Goal: Task Accomplishment & Management: Complete application form

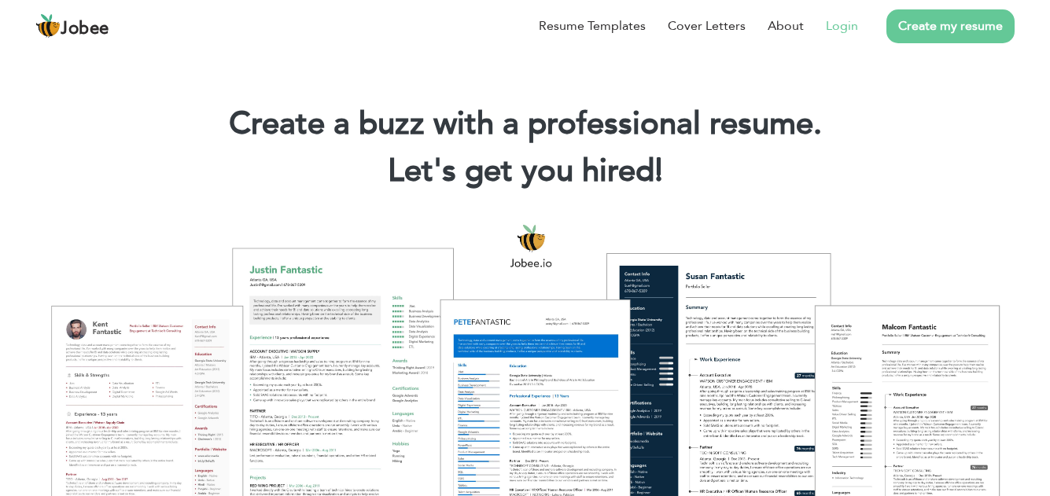
click at [839, 28] on link "Login" at bounding box center [842, 26] width 32 height 19
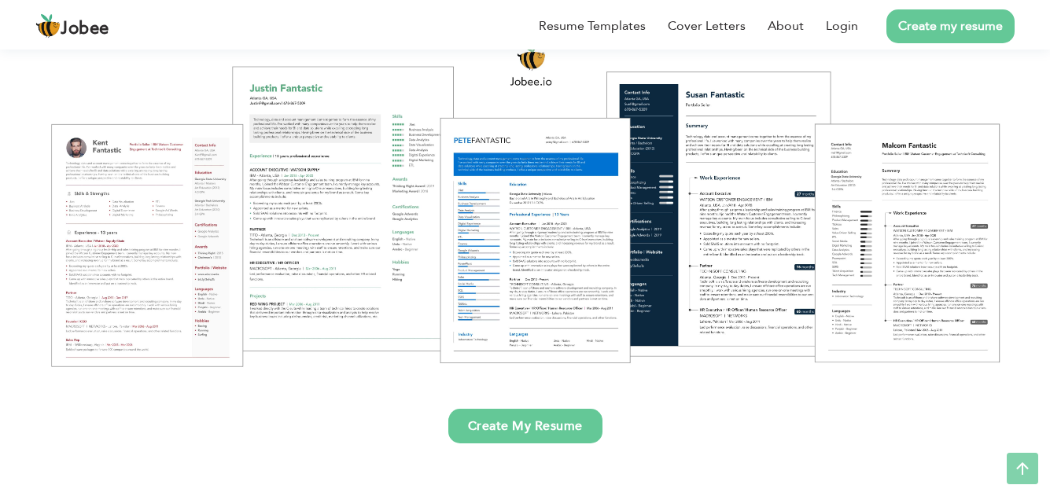
scroll to position [236, 0]
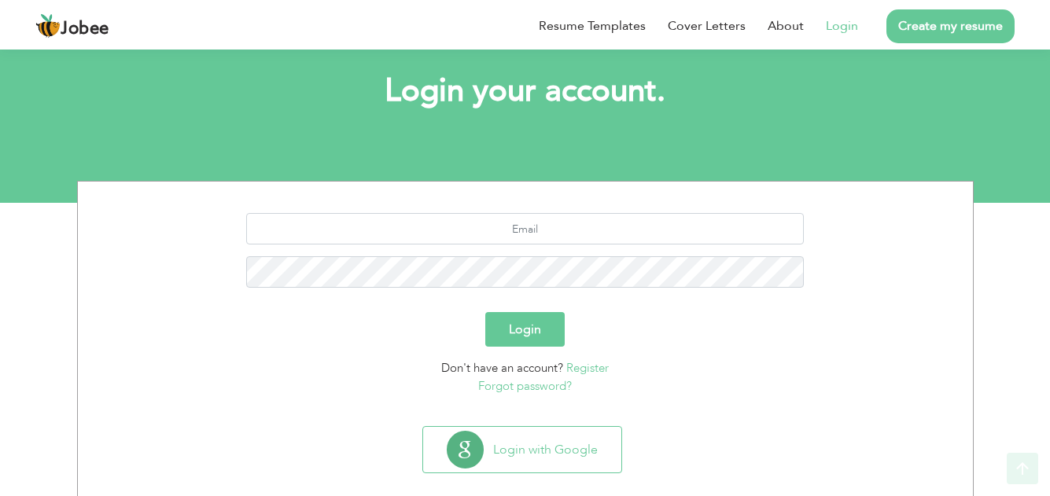
scroll to position [101, 0]
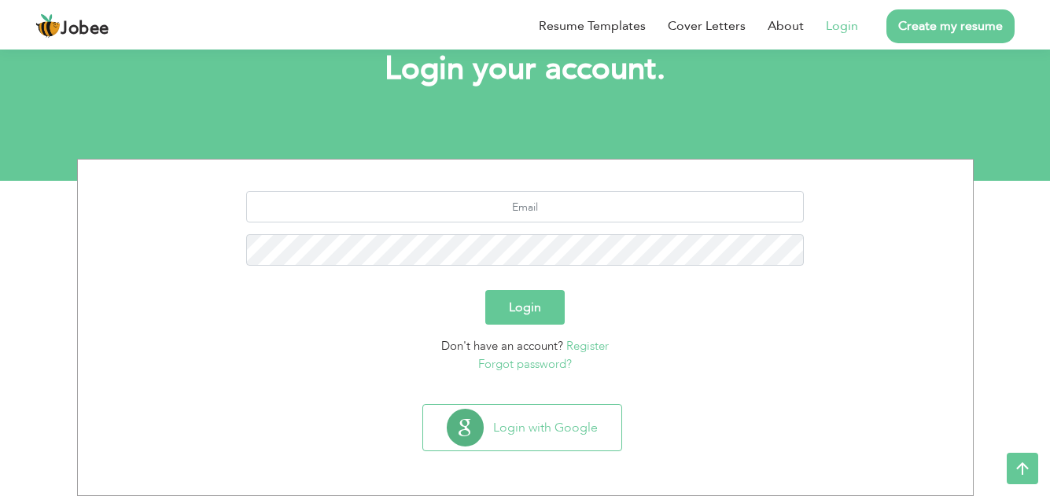
click at [583, 344] on link "Register" at bounding box center [587, 346] width 42 height 16
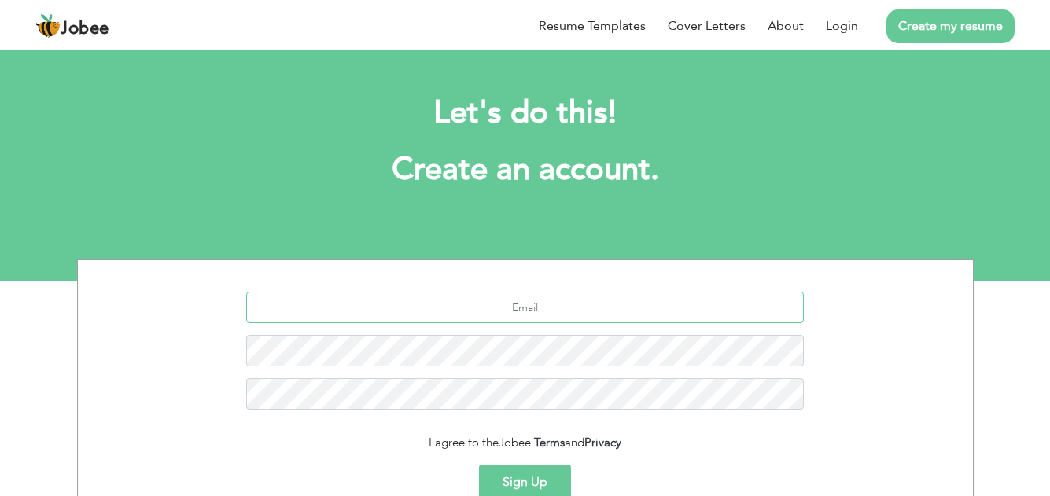
click at [541, 307] on input "text" at bounding box center [524, 307] width 557 height 31
type input "[EMAIL_ADDRESS][DOMAIN_NAME]"
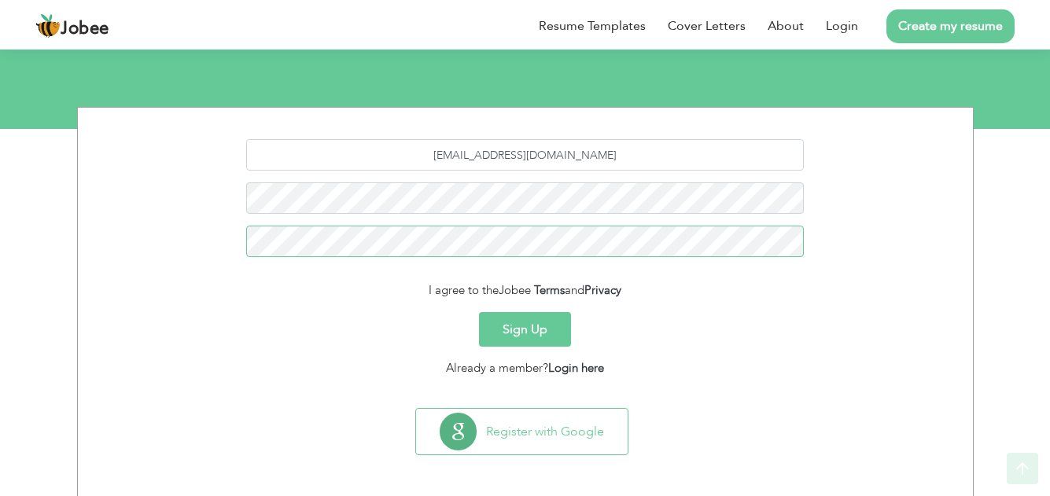
scroll to position [156, 0]
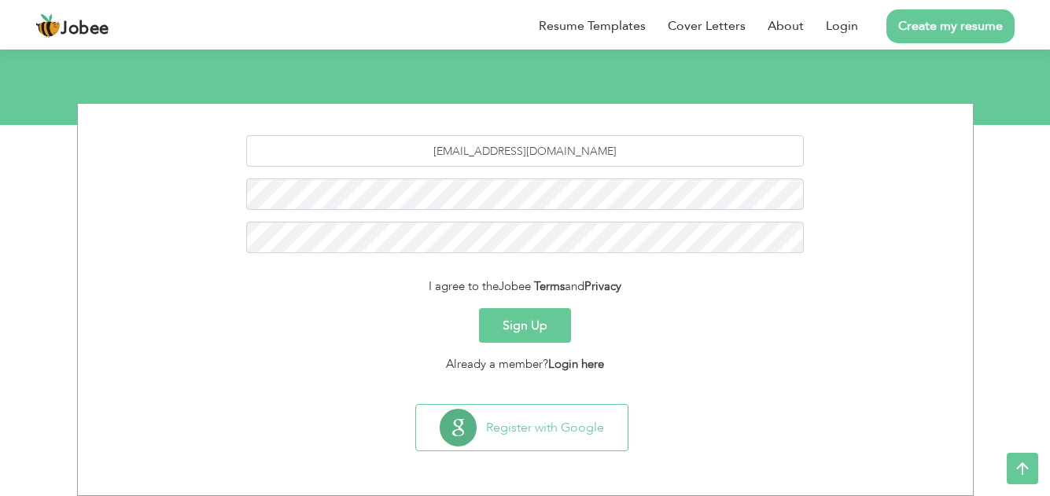
click at [520, 326] on button "Sign Up" at bounding box center [525, 325] width 92 height 35
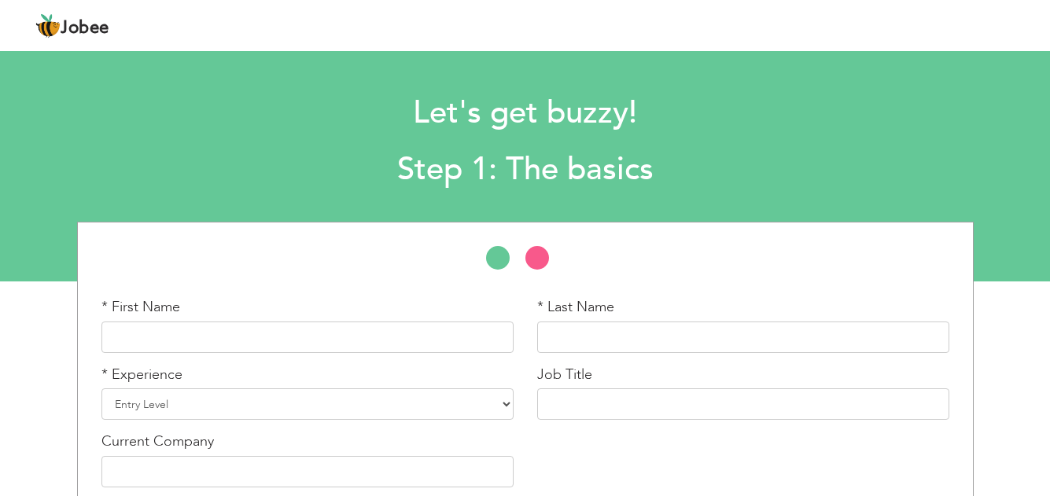
scroll to position [75, 0]
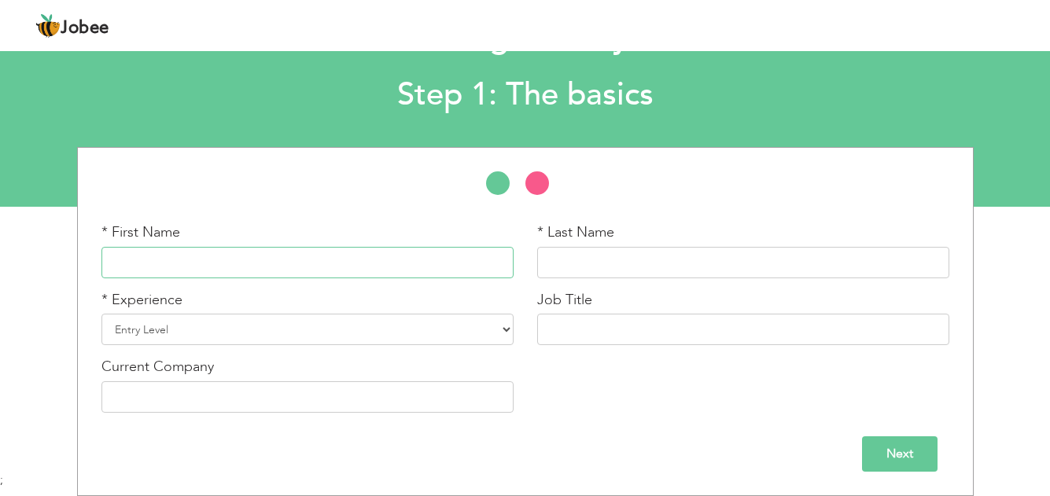
click at [285, 248] on input "text" at bounding box center [307, 262] width 412 height 31
type input "Allah Ditta"
type input "Saqib"
click at [268, 333] on select "Entry Level Less than 1 Year 1 Year 2 Years 3 Years 4 Years 5 Years 6 Years 7 Y…" at bounding box center [307, 329] width 412 height 31
select select "20"
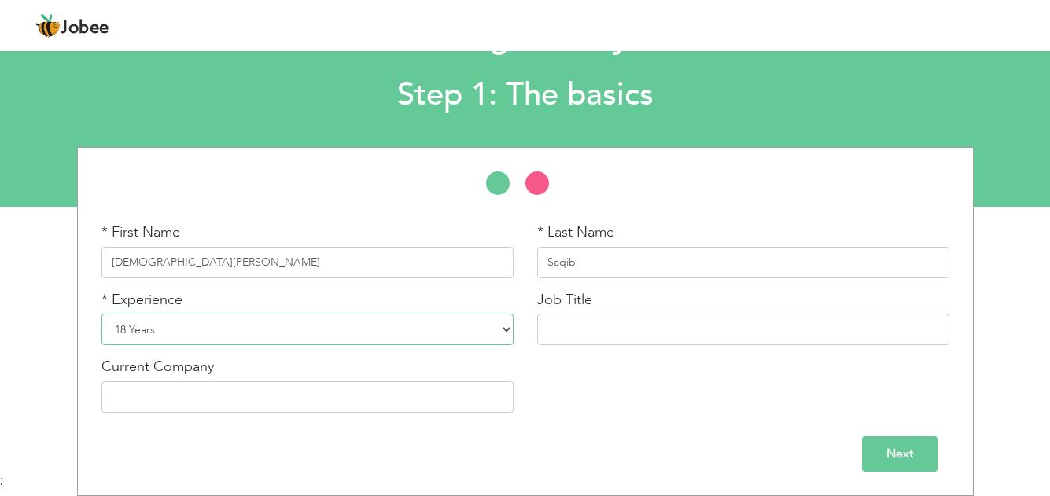
click at [101, 314] on select "Entry Level Less than 1 Year 1 Year 2 Years 3 Years 4 Years 5 Years 6 Years 7 Y…" at bounding box center [307, 329] width 412 height 31
click at [606, 331] on input "text" at bounding box center [743, 329] width 412 height 31
type input "Deputy Manager Import & Procurement"
click at [264, 398] on input "text" at bounding box center [307, 396] width 412 height 31
type input "Vertex Chemicals Pvt. Ltd."
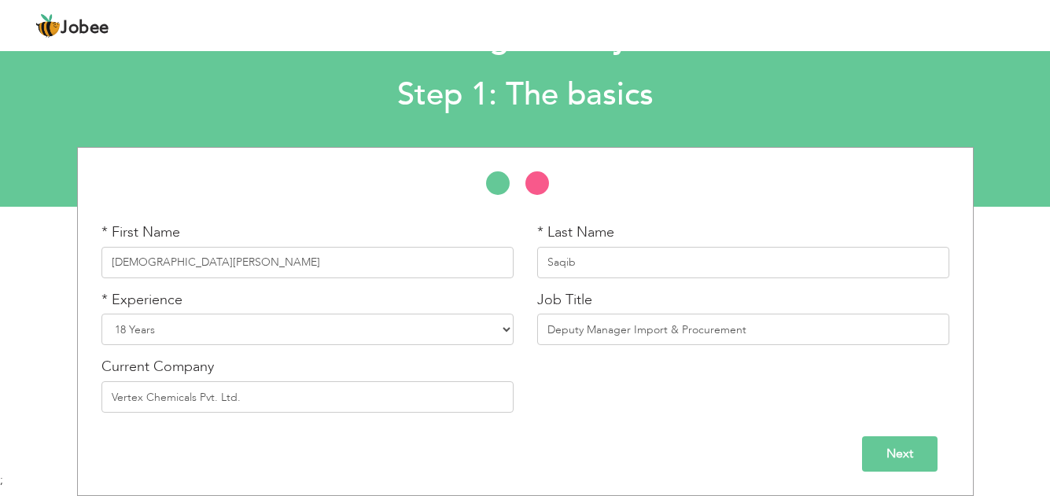
click at [883, 451] on input "Next" at bounding box center [899, 453] width 75 height 35
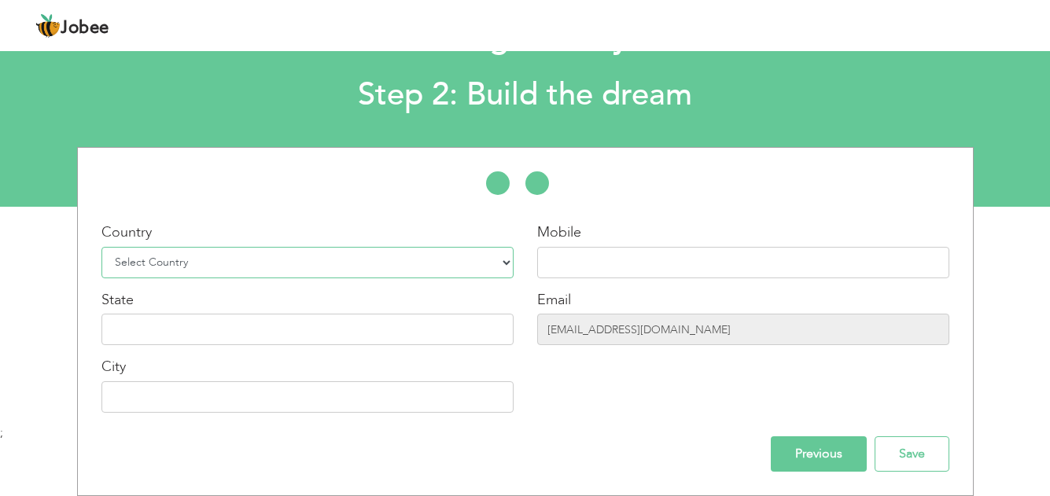
click at [245, 263] on select "Select Country Afghanistan Albania Algeria American Samoa Andorra Angola Anguil…" at bounding box center [307, 262] width 412 height 31
select select "166"
click at [101, 247] on select "Select Country Afghanistan Albania Algeria American Samoa Andorra Angola Anguil…" at bounding box center [307, 262] width 412 height 31
click at [609, 267] on input "text" at bounding box center [743, 262] width 412 height 31
type input "03320666619"
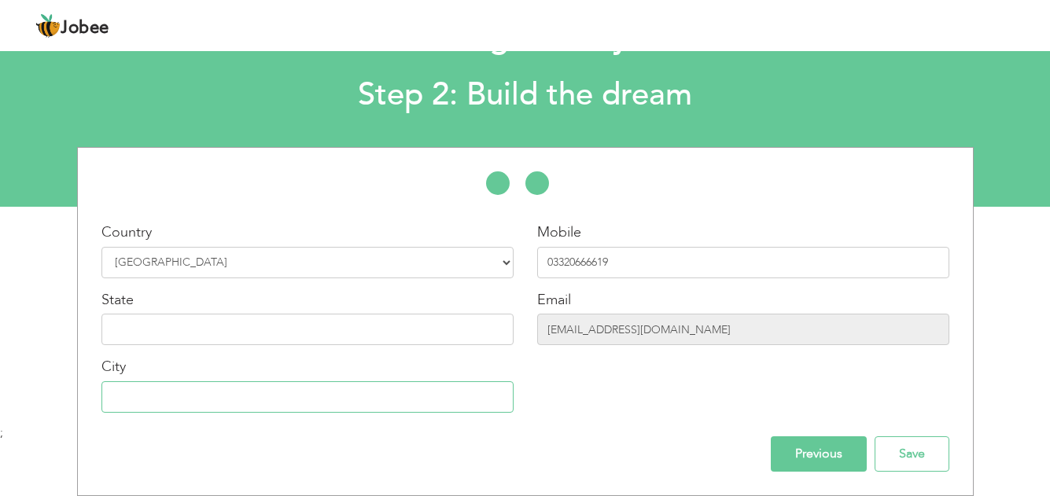
type input "[GEOGRAPHIC_DATA]"
click at [217, 334] on input "text" at bounding box center [307, 329] width 412 height 31
drag, startPoint x: 235, startPoint y: 333, endPoint x: 33, endPoint y: 328, distance: 202.1
click at [33, 328] on div "* First Name Allah Ditta * Last Name Saqib * Experience Entry Level" at bounding box center [525, 321] width 1050 height 349
type input "Punjab"
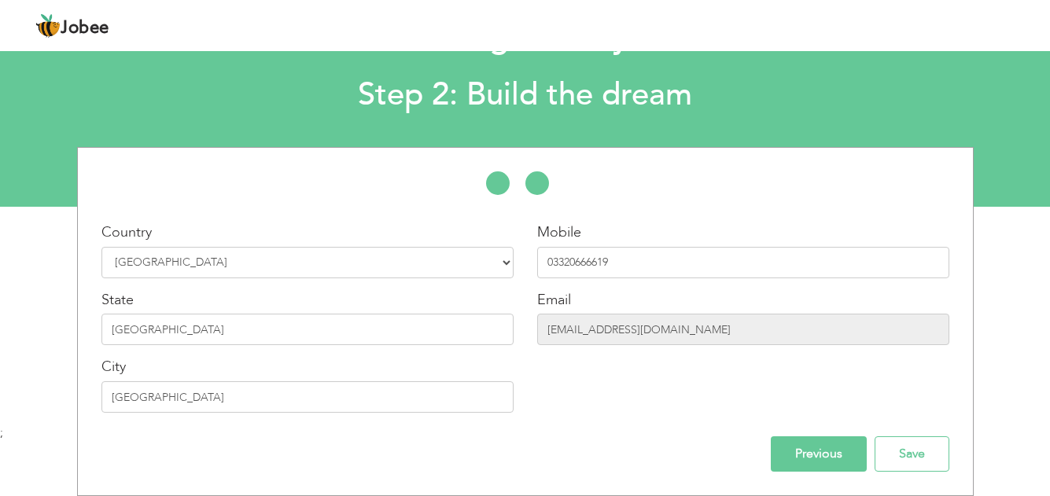
click at [828, 461] on input "Previous" at bounding box center [819, 453] width 96 height 35
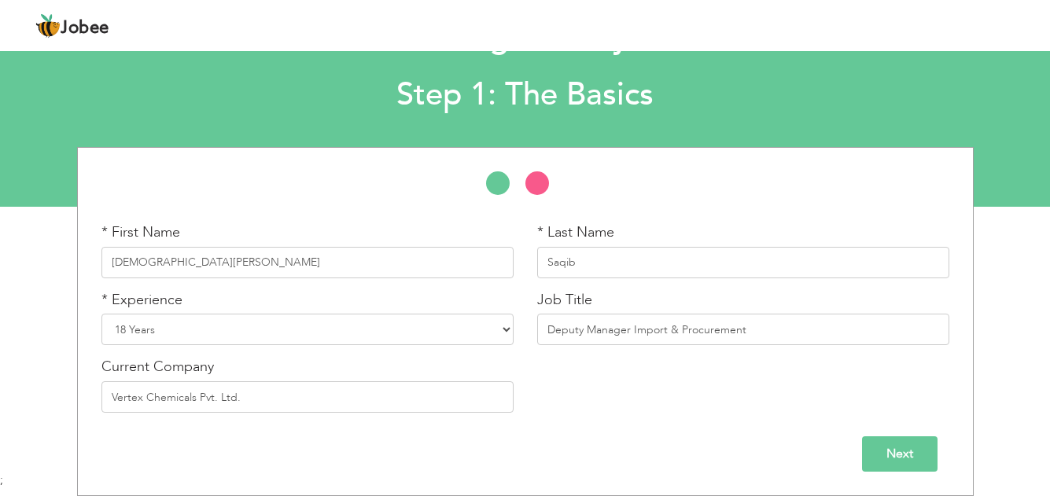
click at [924, 459] on input "Next" at bounding box center [899, 453] width 75 height 35
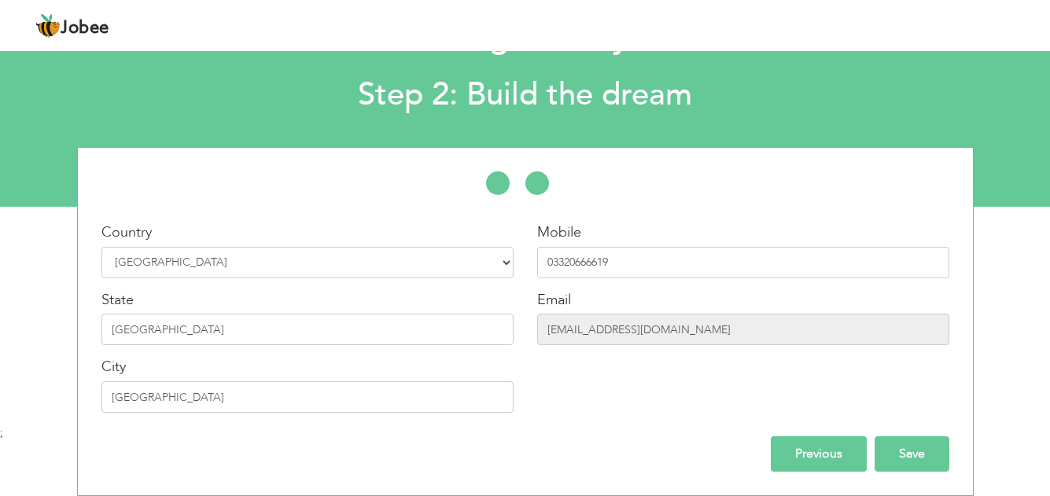
click at [923, 452] on input "Save" at bounding box center [911, 453] width 75 height 35
click at [910, 452] on input "Save" at bounding box center [911, 453] width 75 height 35
click at [908, 448] on input "Save" at bounding box center [911, 453] width 75 height 35
click at [901, 452] on input "Save" at bounding box center [911, 453] width 75 height 35
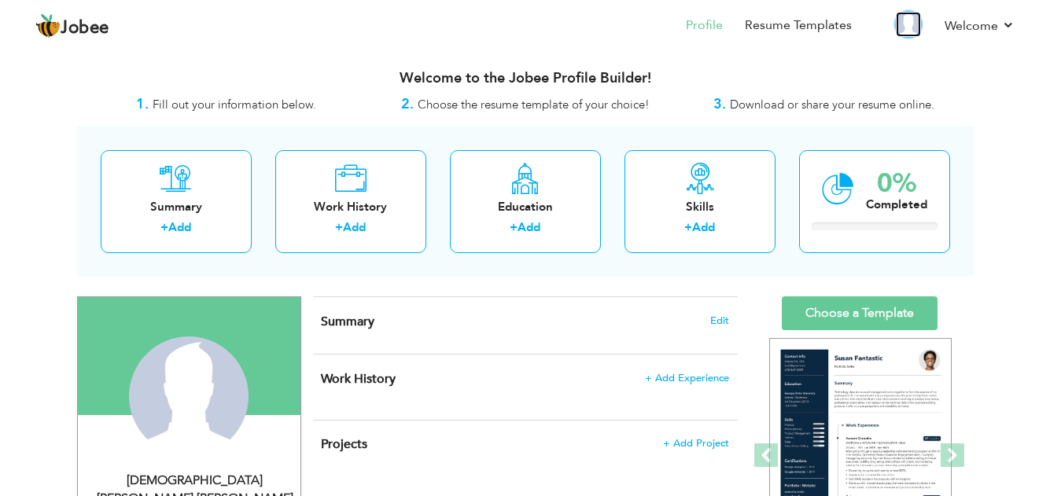
click at [911, 24] on img at bounding box center [908, 24] width 25 height 25
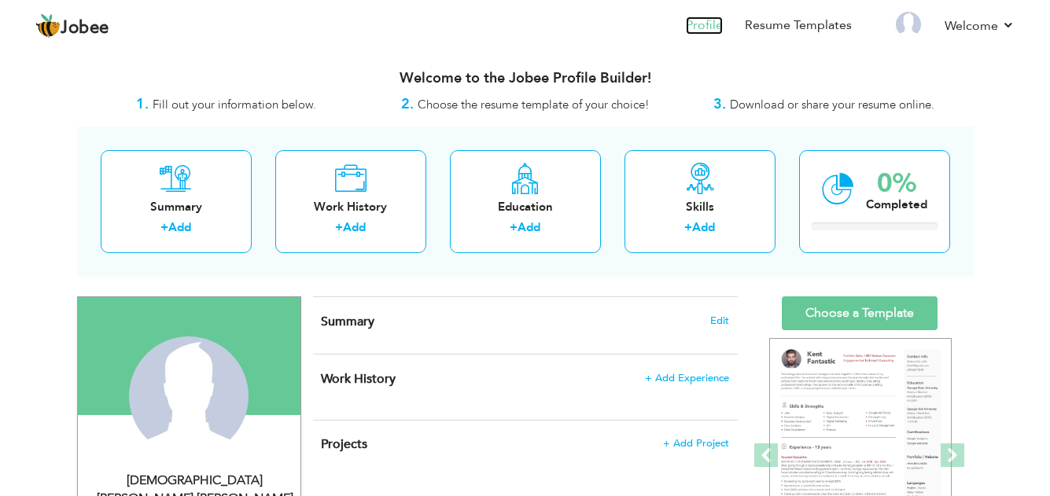
click at [699, 23] on link "Profile" at bounding box center [704, 26] width 37 height 18
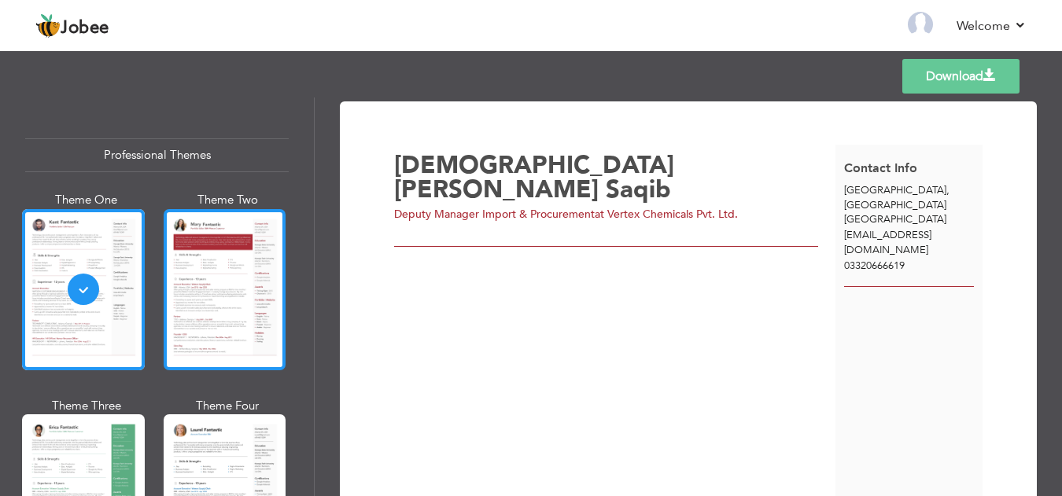
click at [201, 285] on div at bounding box center [225, 289] width 123 height 161
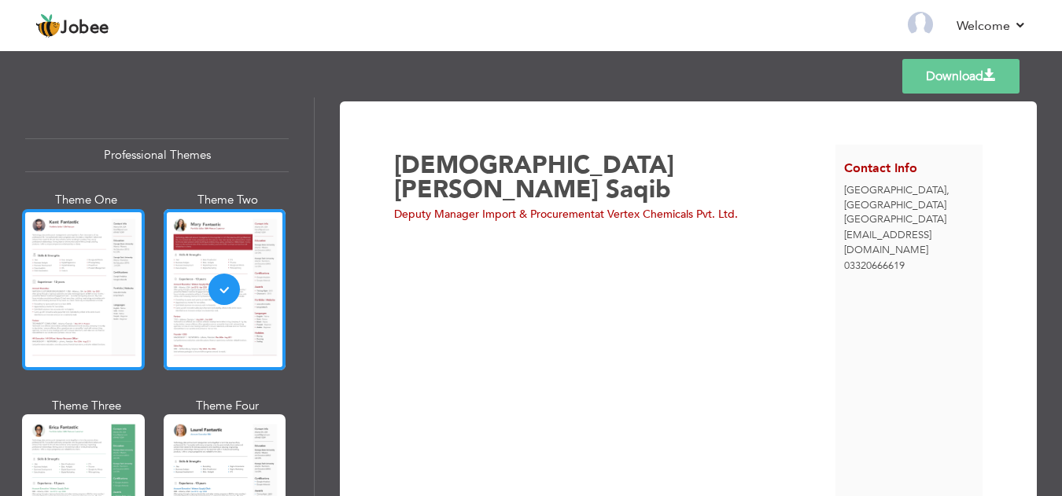
click at [98, 295] on div at bounding box center [83, 289] width 123 height 161
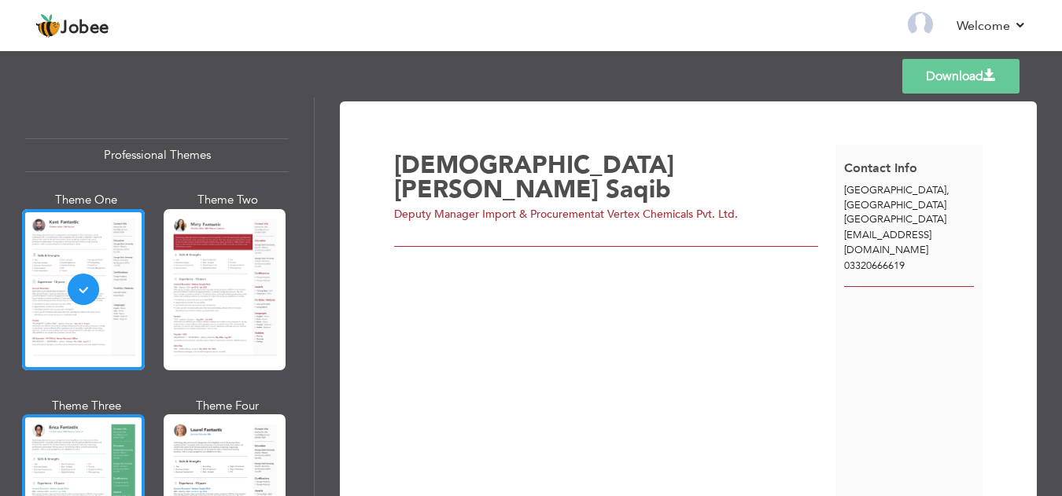
click at [86, 469] on div at bounding box center [83, 494] width 123 height 161
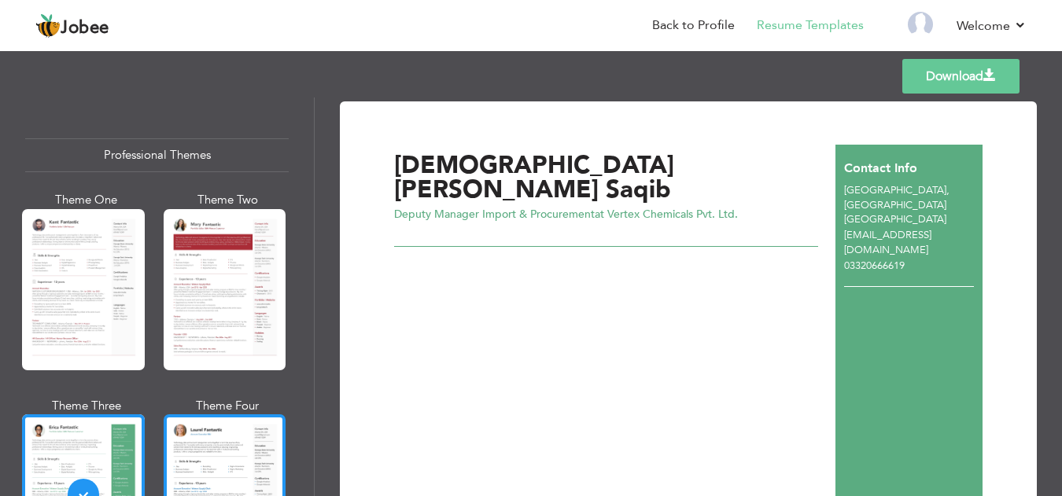
click at [213, 450] on div at bounding box center [225, 494] width 123 height 161
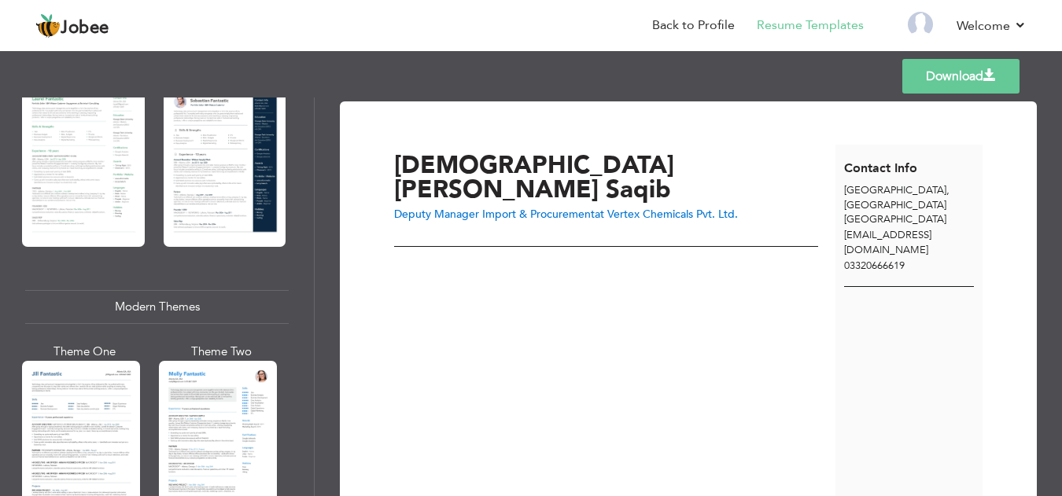
scroll to position [550, 0]
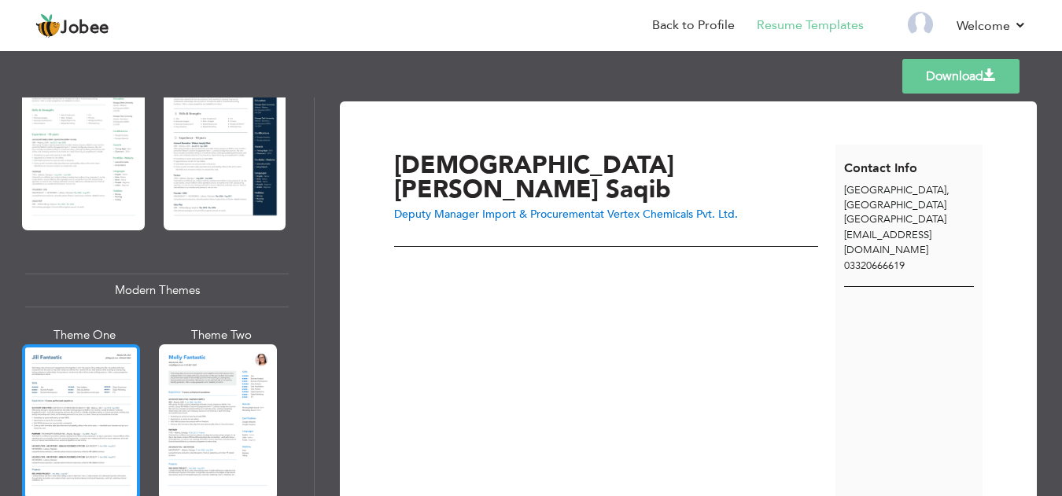
click at [89, 429] on div at bounding box center [81, 422] width 118 height 156
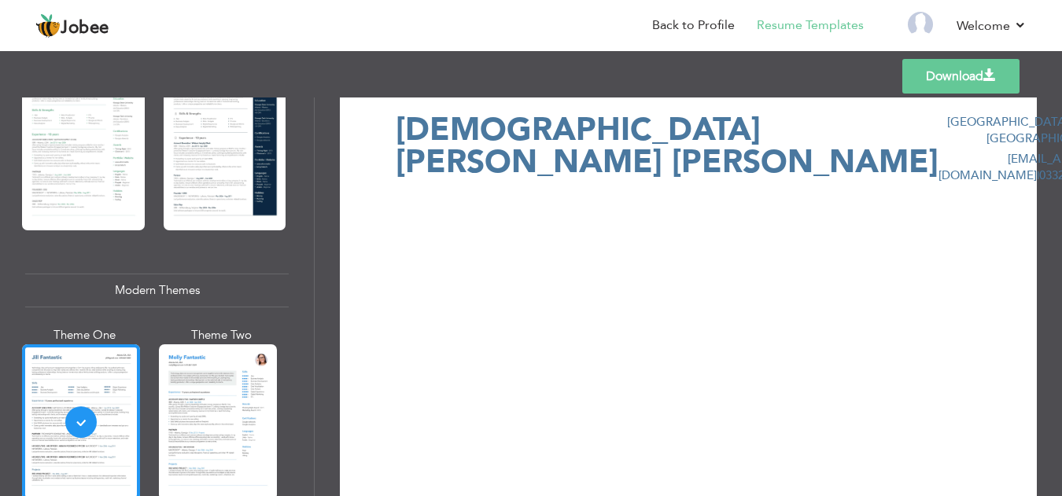
scroll to position [0, 0]
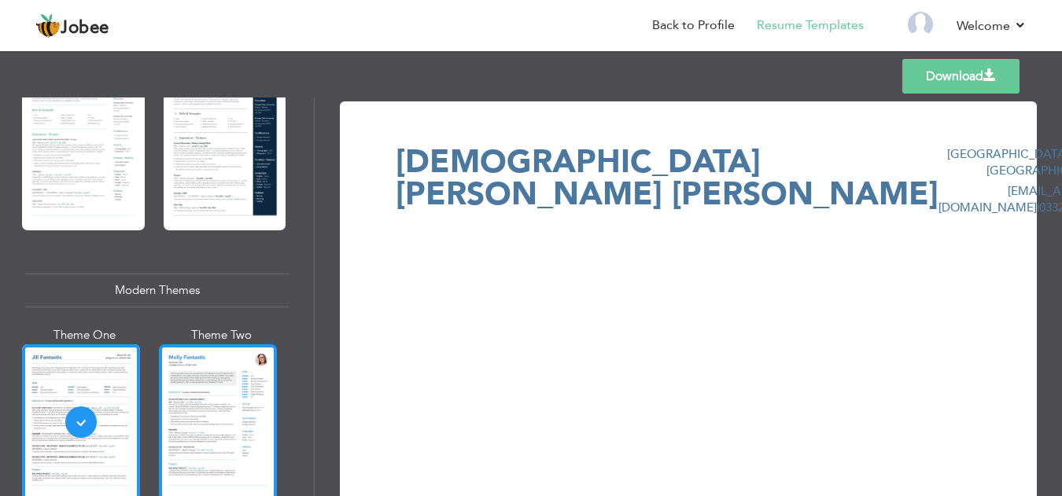
click at [201, 389] on div at bounding box center [218, 422] width 118 height 156
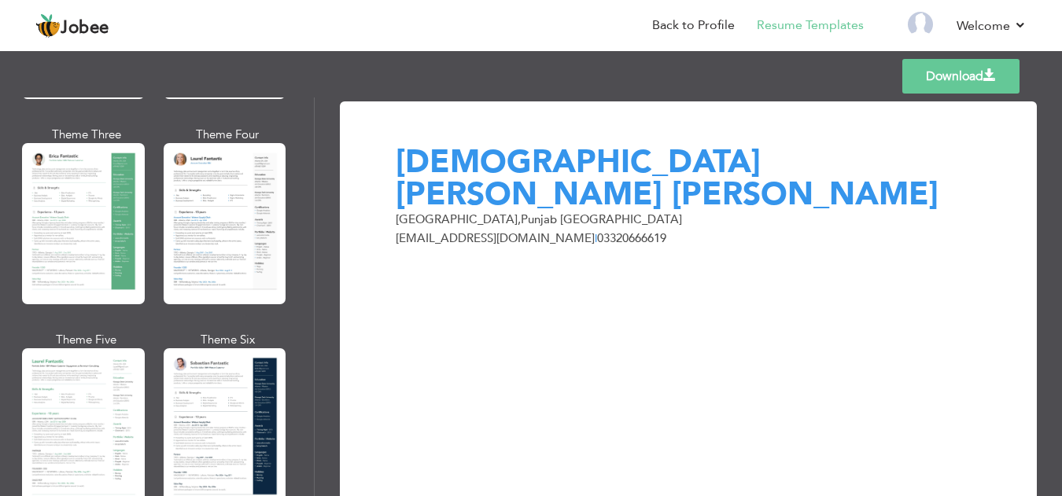
scroll to position [236, 0]
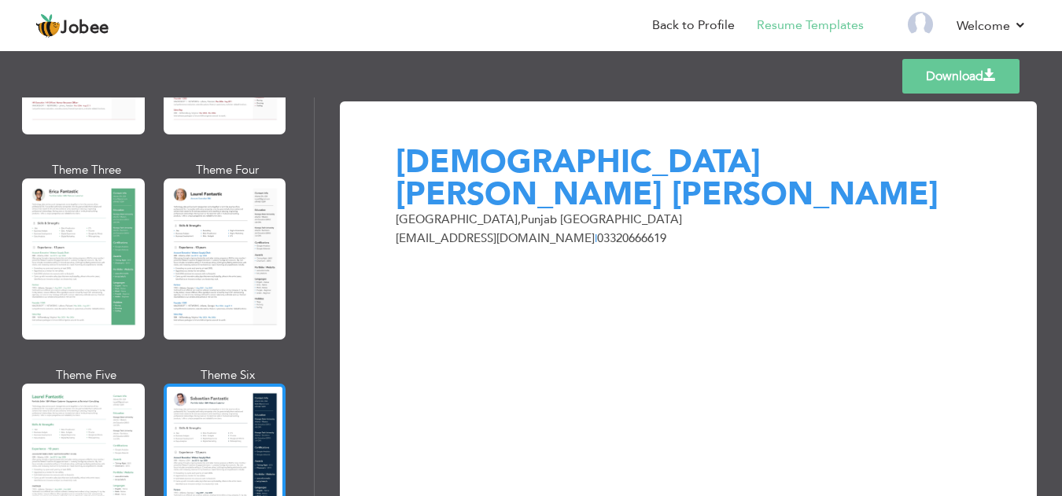
click at [219, 391] on div at bounding box center [225, 464] width 123 height 161
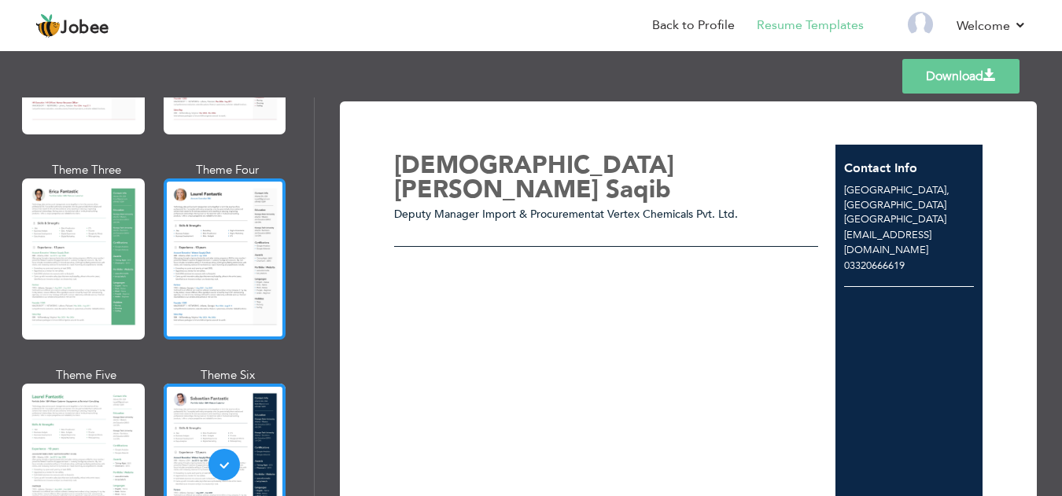
click at [199, 285] on div at bounding box center [225, 258] width 123 height 161
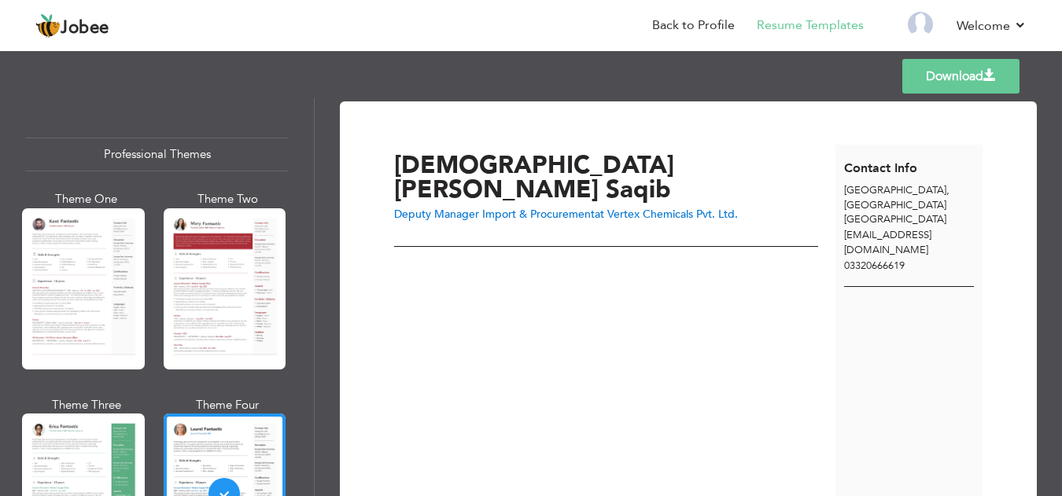
scroll to position [0, 0]
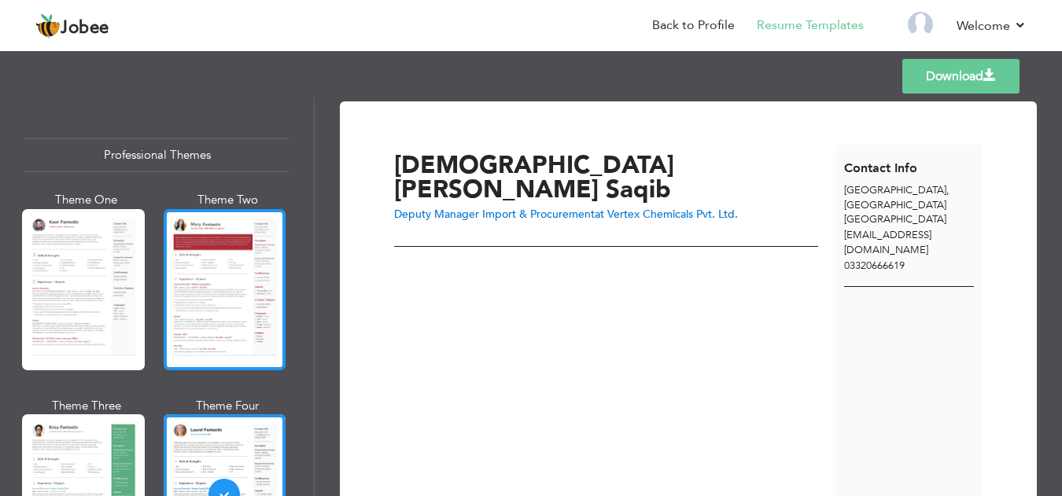
click at [189, 292] on div at bounding box center [225, 289] width 123 height 161
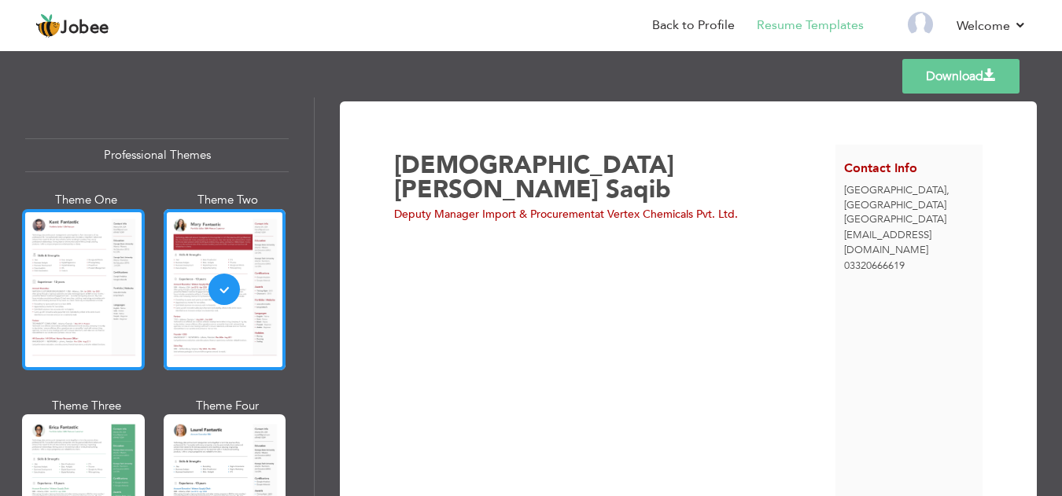
click at [79, 281] on div at bounding box center [83, 289] width 123 height 161
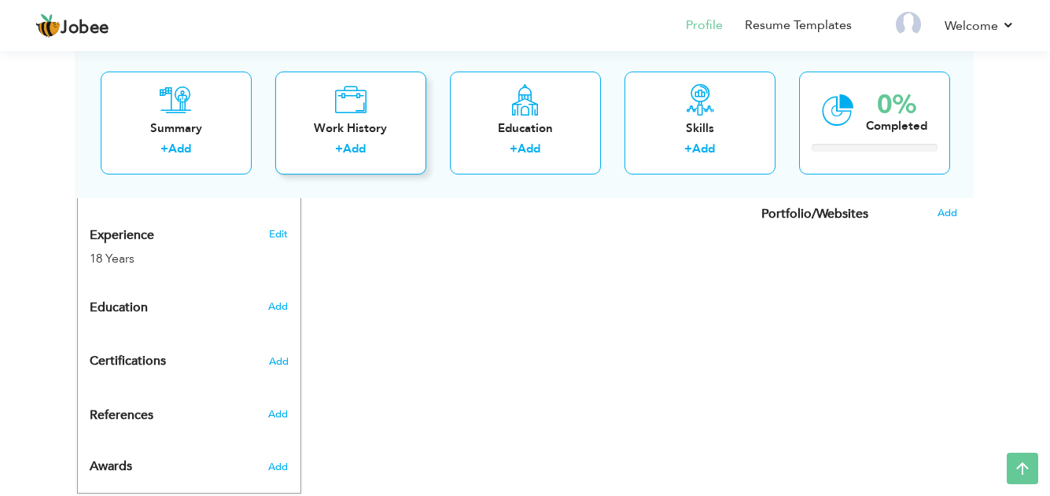
scroll to position [633, 0]
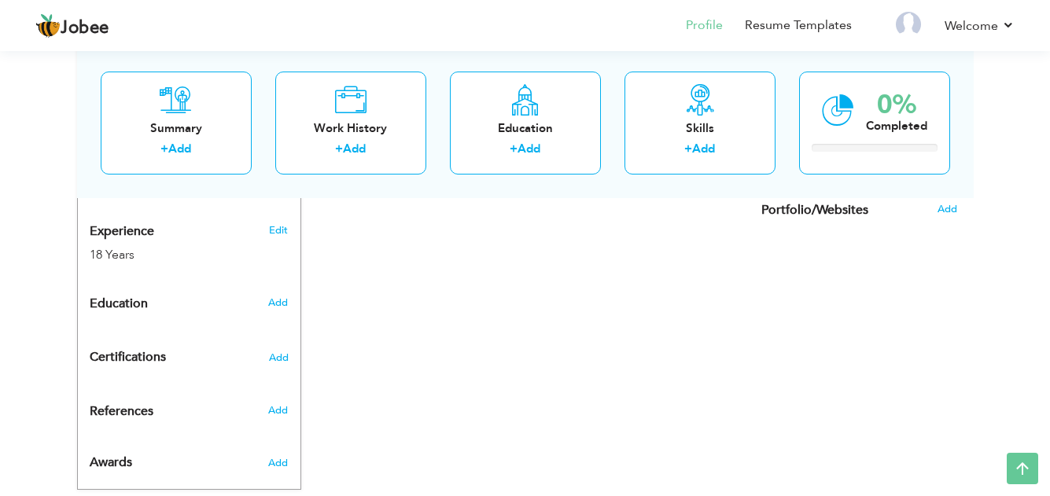
click at [616, 325] on div "CV Import Profile Strength 0% Select an Item from right menu Work History * Job…" at bounding box center [525, 57] width 448 height 789
click at [565, 361] on div "CV Import Profile Strength 0% Select an Item from right menu Work History * Job…" at bounding box center [525, 57] width 448 height 789
click at [553, 403] on div "CV Import Profile Strength 0% Select an Item from right menu Work History * Job…" at bounding box center [525, 57] width 448 height 789
drag, startPoint x: 545, startPoint y: 405, endPoint x: 445, endPoint y: 311, distance: 136.8
click at [450, 329] on div "CV Import Profile Strength 0% Select an Item from right menu Work History * Job…" at bounding box center [525, 57] width 448 height 789
